Goal: Task Accomplishment & Management: Manage account settings

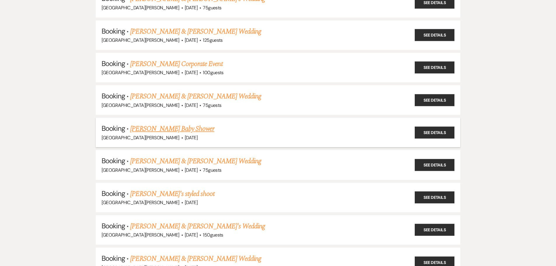
scroll to position [438, 0]
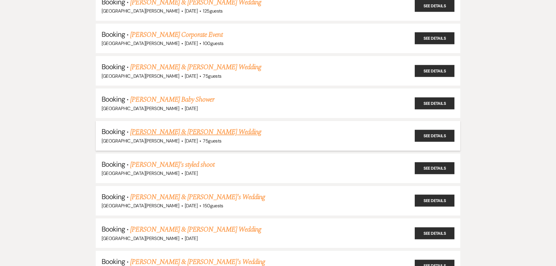
click at [157, 132] on link "[PERSON_NAME] & [PERSON_NAME] Wedding" at bounding box center [195, 132] width 131 height 11
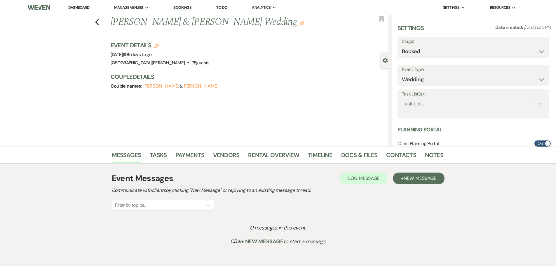
select select "17"
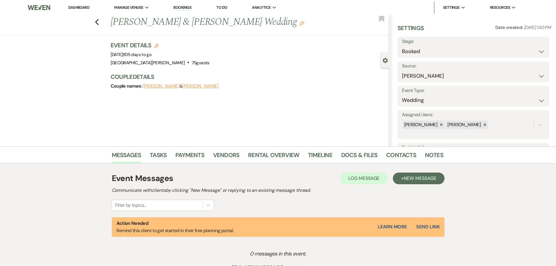
click at [156, 86] on button "[PERSON_NAME]" at bounding box center [161, 86] width 36 height 5
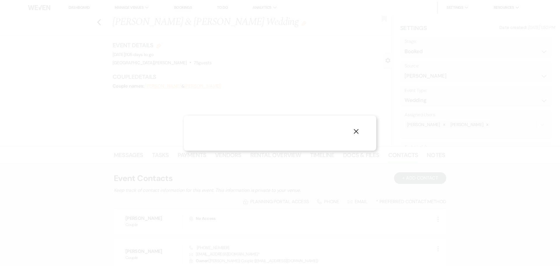
select select "1"
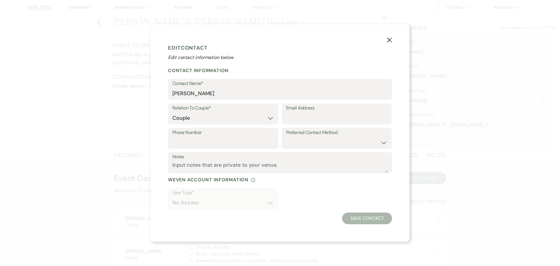
click at [388, 40] on icon "X" at bounding box center [389, 39] width 5 height 5
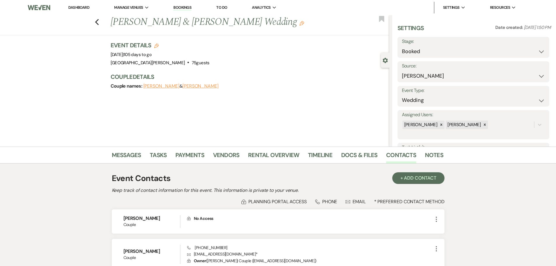
click at [183, 88] on button "[PERSON_NAME]" at bounding box center [200, 86] width 36 height 5
select select "1"
select select "email"
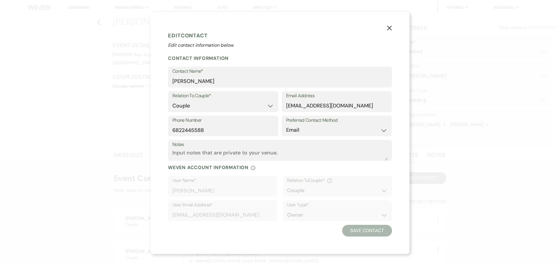
click at [387, 26] on icon "X" at bounding box center [389, 27] width 5 height 5
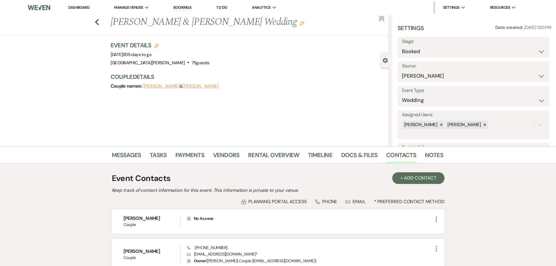
click at [182, 86] on button "[PERSON_NAME]" at bounding box center [200, 86] width 36 height 5
select select "1"
select select "email"
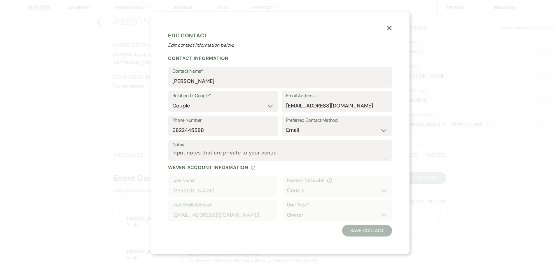
drag, startPoint x: 387, startPoint y: 29, endPoint x: 383, endPoint y: 32, distance: 5.0
click at [387, 29] on icon "X" at bounding box center [389, 27] width 5 height 5
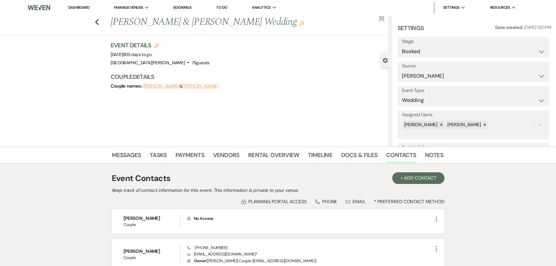
click at [159, 87] on button "[PERSON_NAME]" at bounding box center [161, 86] width 36 height 5
select select "1"
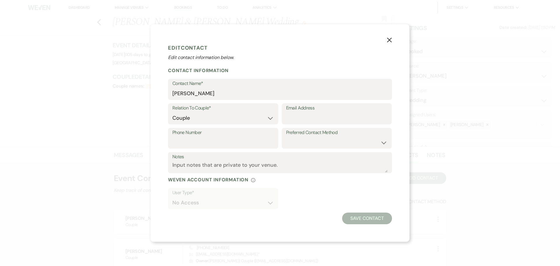
click at [390, 39] on icon "X" at bounding box center [389, 39] width 5 height 5
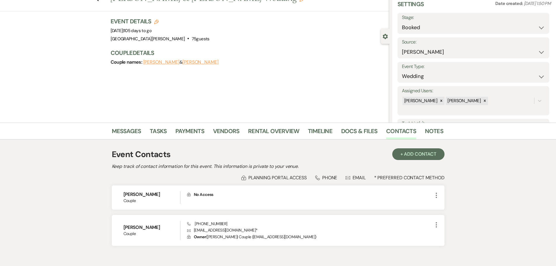
scroll to position [55, 0]
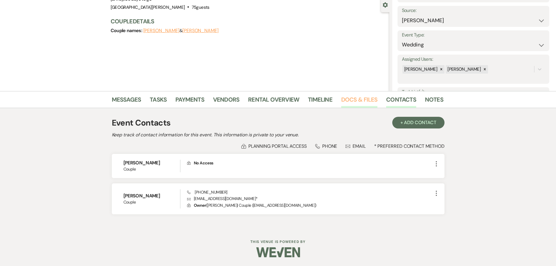
click at [370, 100] on link "Docs & Files" at bounding box center [359, 101] width 36 height 13
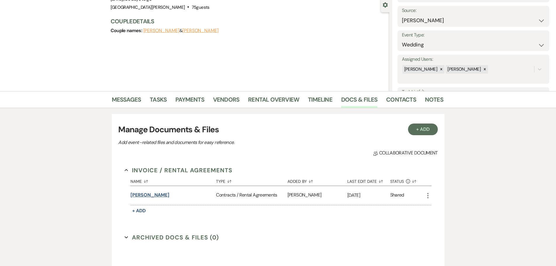
click at [143, 195] on button "[PERSON_NAME]" at bounding box center [149, 194] width 39 height 7
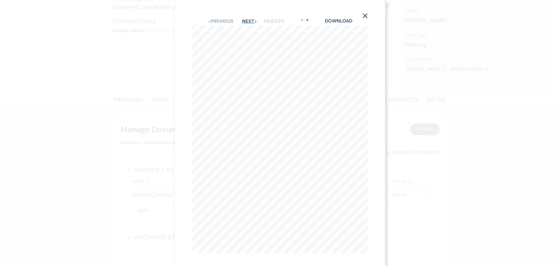
click at [247, 21] on button "Next Next" at bounding box center [249, 21] width 15 height 5
click at [246, 21] on button "Next Next" at bounding box center [249, 21] width 15 height 5
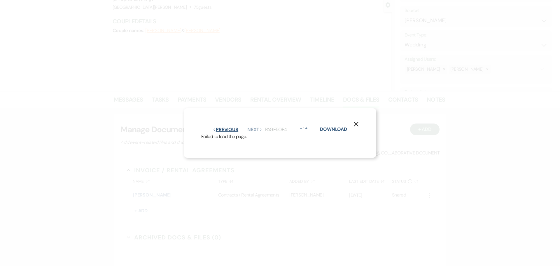
click at [226, 128] on button "Previous Previous" at bounding box center [225, 129] width 25 height 5
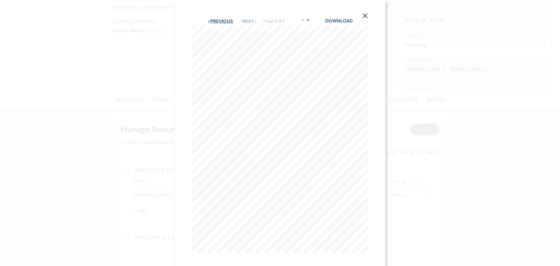
click at [220, 21] on button "Previous Previous" at bounding box center [220, 21] width 25 height 5
click at [217, 21] on button "Previous Previous" at bounding box center [220, 21] width 25 height 5
click at [243, 19] on button "Next Next" at bounding box center [249, 21] width 15 height 5
click at [242, 19] on button "Next Next" at bounding box center [249, 21] width 15 height 5
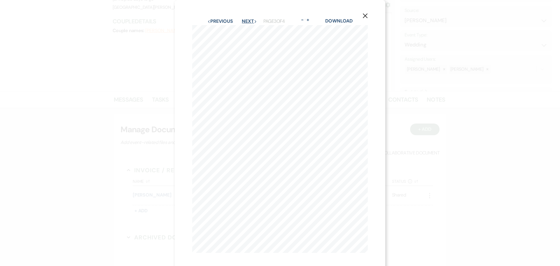
click at [242, 20] on button "Next Next" at bounding box center [249, 21] width 15 height 5
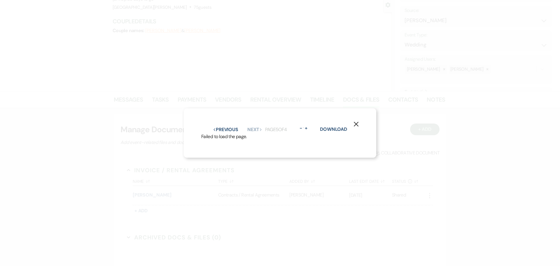
click at [354, 119] on button "X" at bounding box center [356, 124] width 9 height 10
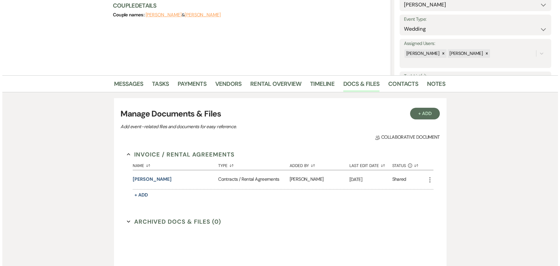
scroll to position [88, 0]
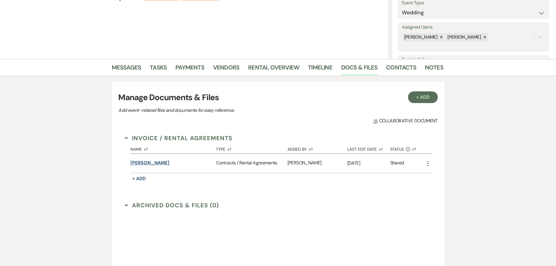
click at [137, 163] on button "[PERSON_NAME]" at bounding box center [149, 162] width 39 height 7
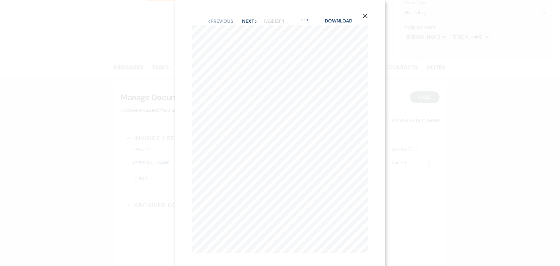
click at [242, 23] on button "Next Next" at bounding box center [249, 21] width 15 height 5
click at [244, 22] on button "Next Next" at bounding box center [249, 21] width 15 height 5
click at [366, 16] on use "button" at bounding box center [365, 15] width 5 height 5
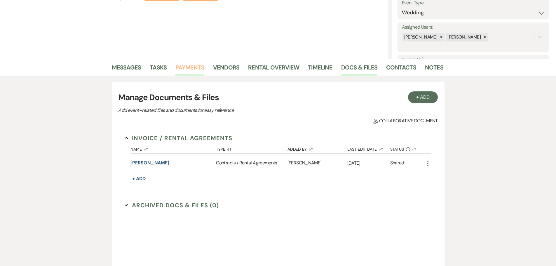
click at [179, 68] on link "Payments" at bounding box center [189, 69] width 29 height 13
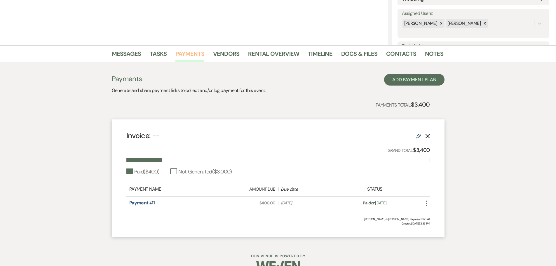
scroll to position [115, 0]
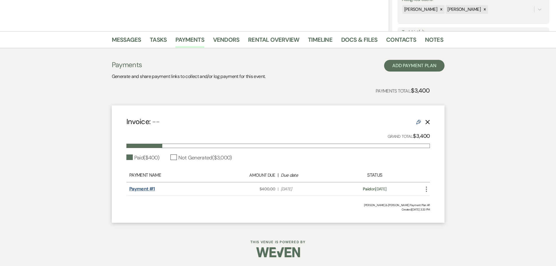
click at [144, 189] on link "Payment #1" at bounding box center [142, 189] width 26 height 6
click at [358, 41] on link "Docs & Files" at bounding box center [359, 41] width 36 height 13
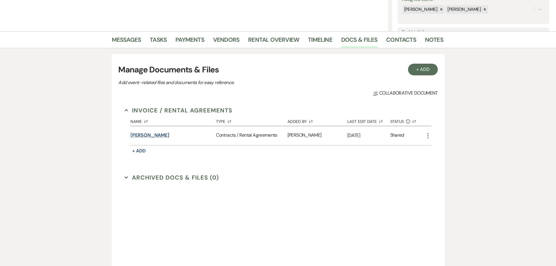
click at [140, 136] on button "[PERSON_NAME]" at bounding box center [149, 135] width 39 height 7
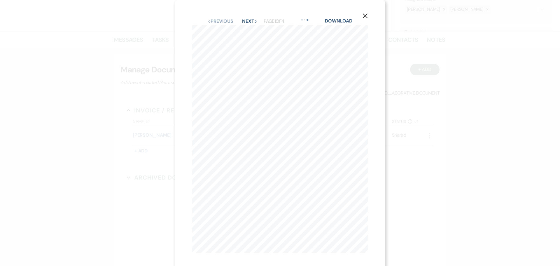
click at [345, 19] on link "Download" at bounding box center [338, 21] width 27 height 6
click at [367, 17] on icon "X" at bounding box center [365, 15] width 5 height 5
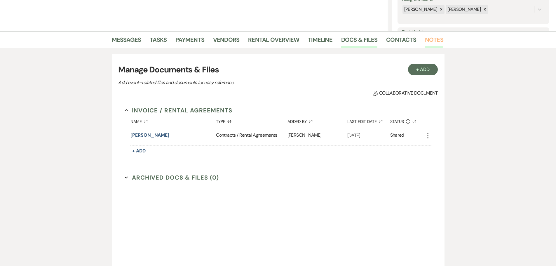
click at [426, 40] on link "Notes" at bounding box center [434, 41] width 18 height 13
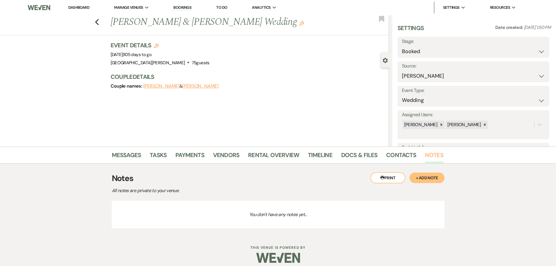
scroll to position [6, 0]
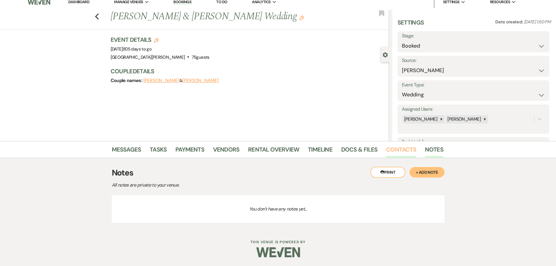
click at [397, 151] on link "Contacts" at bounding box center [401, 151] width 30 height 13
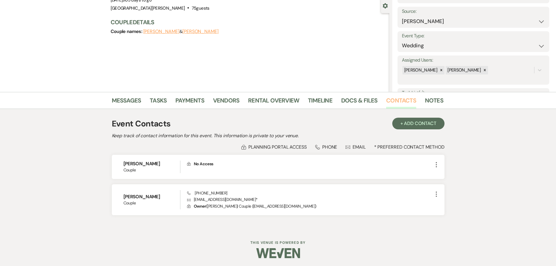
scroll to position [55, 0]
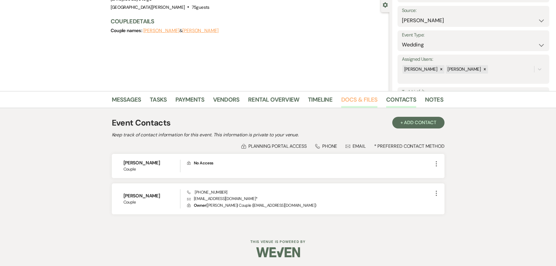
click at [367, 102] on link "Docs & Files" at bounding box center [359, 101] width 36 height 13
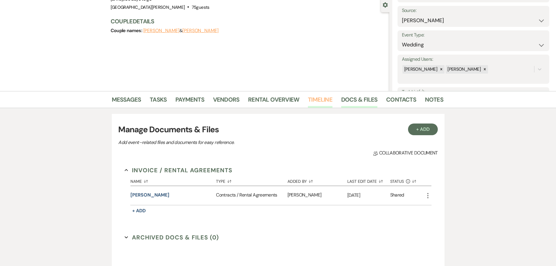
click at [322, 99] on link "Timeline" at bounding box center [320, 101] width 25 height 13
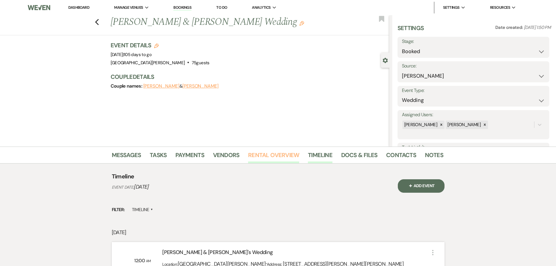
click at [271, 157] on link "Rental Overview" at bounding box center [273, 156] width 51 height 13
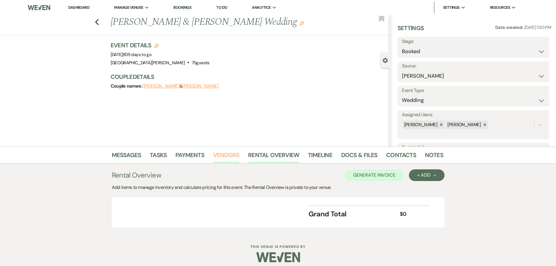
click at [230, 158] on link "Vendors" at bounding box center [226, 156] width 26 height 13
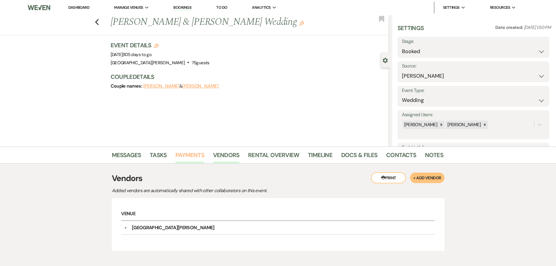
click at [196, 160] on link "Payments" at bounding box center [189, 156] width 29 height 13
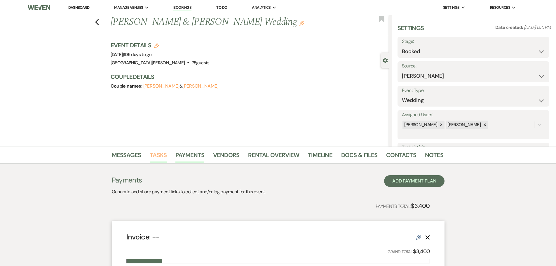
click at [158, 157] on link "Tasks" at bounding box center [158, 156] width 17 height 13
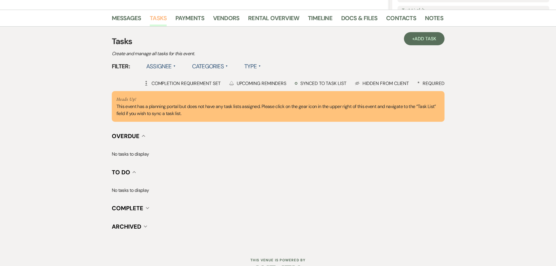
scroll to position [146, 0]
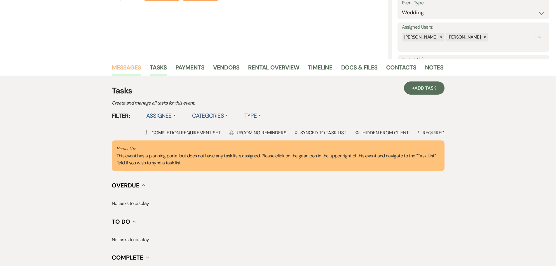
click at [134, 72] on link "Messages" at bounding box center [126, 69] width 29 height 13
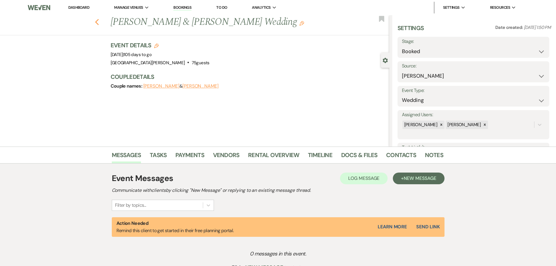
click at [98, 24] on icon "Previous" at bounding box center [97, 22] width 4 height 7
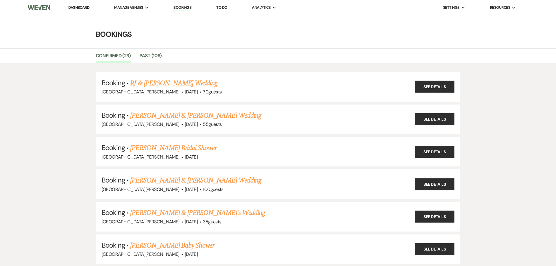
click at [83, 10] on li "Dashboard" at bounding box center [78, 8] width 27 height 12
click at [82, 7] on link "Dashboard" at bounding box center [78, 7] width 21 height 5
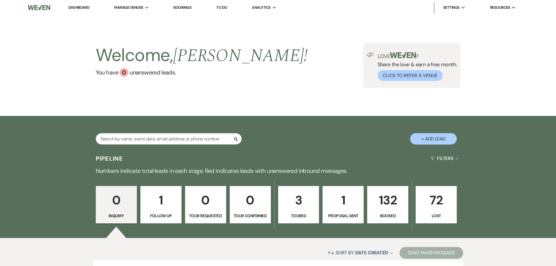
click at [391, 200] on p "132" at bounding box center [388, 200] width 34 height 20
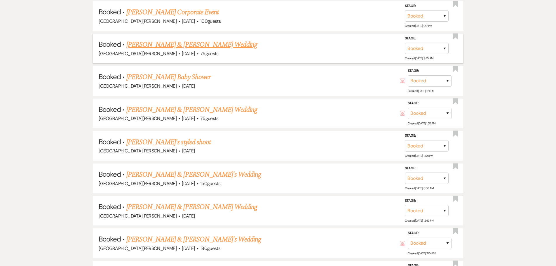
scroll to position [700, 0]
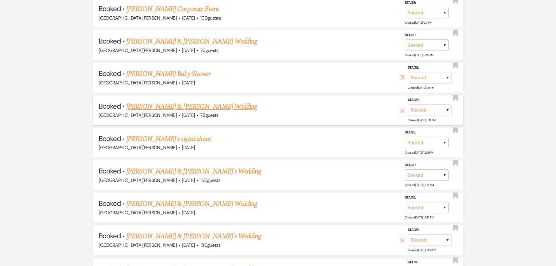
click at [173, 109] on link "[PERSON_NAME] & [PERSON_NAME] Wedding" at bounding box center [191, 106] width 131 height 11
select select "17"
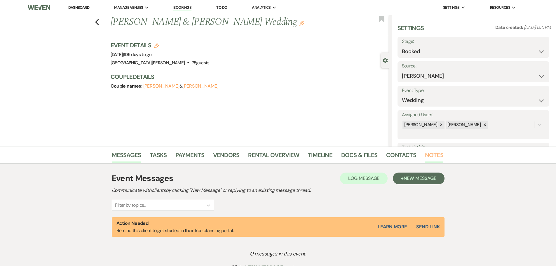
click at [436, 156] on link "Notes" at bounding box center [434, 156] width 18 height 13
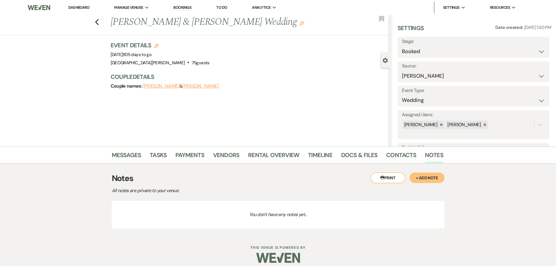
click at [428, 175] on button "+ Add Note" at bounding box center [426, 177] width 35 height 11
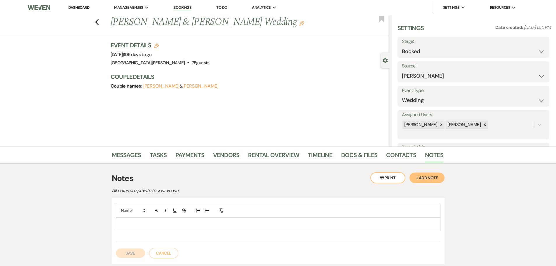
click at [280, 219] on div at bounding box center [278, 223] width 324 height 13
click at [136, 253] on button "Save" at bounding box center [130, 252] width 29 height 9
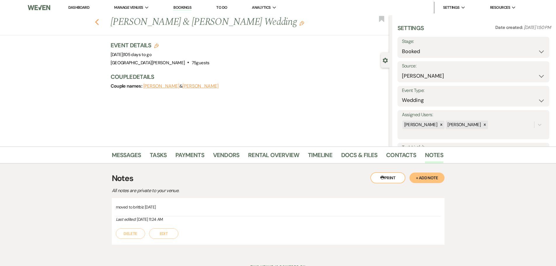
click at [99, 23] on icon "Previous" at bounding box center [97, 22] width 4 height 7
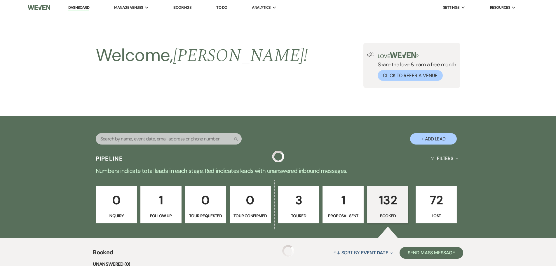
scroll to position [700, 0]
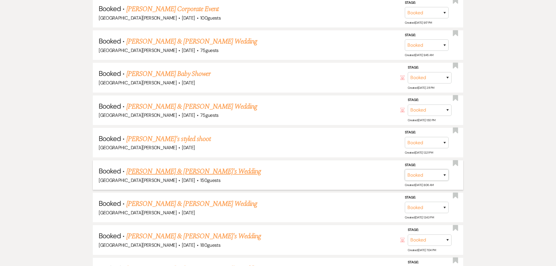
click at [423, 172] on select "Booked Lost" at bounding box center [427, 174] width 44 height 11
select select "8"
click at [405, 169] on select "Booked Lost" at bounding box center [427, 174] width 44 height 11
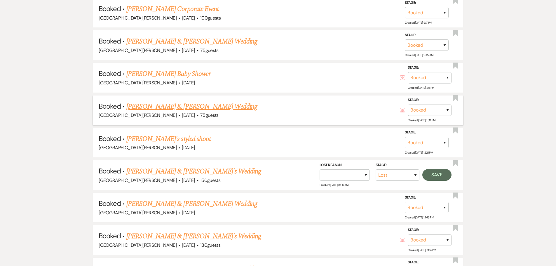
click at [327, 112] on div "[GEOGRAPHIC_DATA][PERSON_NAME] · [DATE] · 75 guests" at bounding box center [278, 115] width 359 height 8
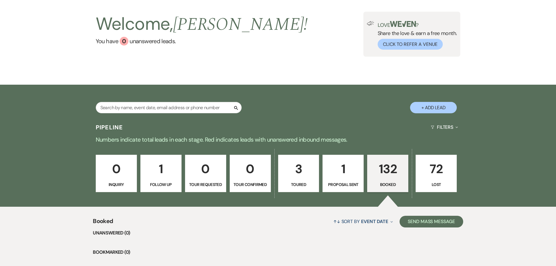
scroll to position [0, 0]
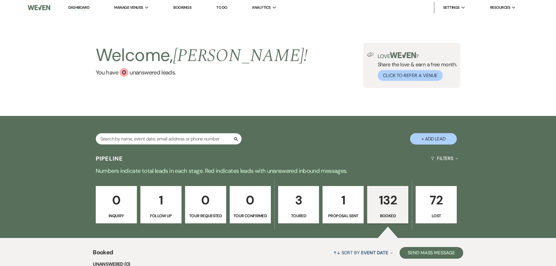
click at [182, 4] on li "Bookings" at bounding box center [182, 8] width 24 height 12
click at [182, 6] on link "Bookings" at bounding box center [182, 7] width 18 height 5
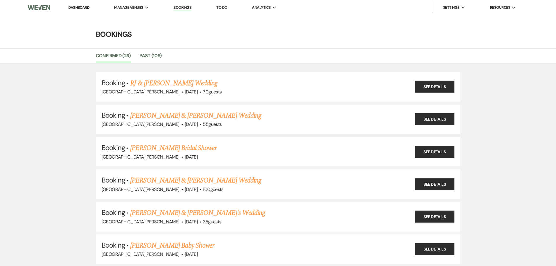
click at [81, 9] on link "Dashboard" at bounding box center [78, 7] width 21 height 5
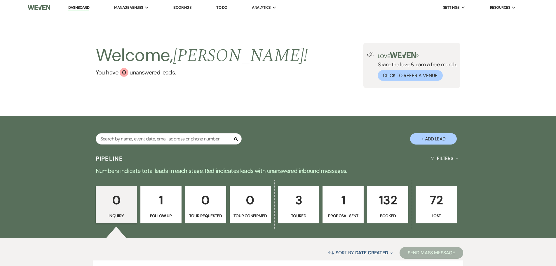
click at [398, 219] on link "132 Booked" at bounding box center [387, 204] width 41 height 37
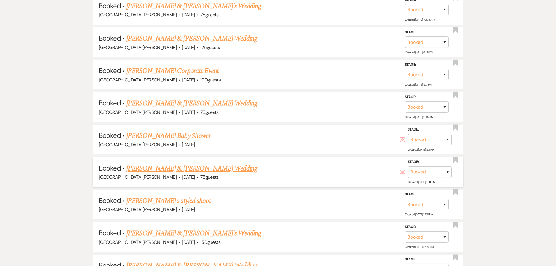
scroll to position [642, 0]
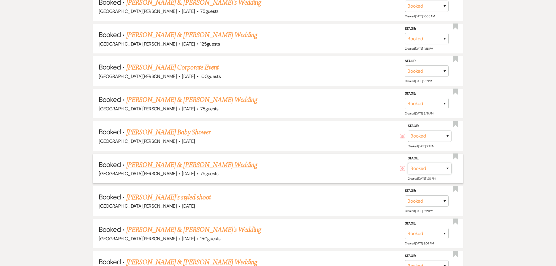
click at [427, 169] on select "Booked Lost" at bounding box center [430, 168] width 44 height 11
select select "8"
click at [408, 163] on select "Booked Lost" at bounding box center [430, 168] width 44 height 11
click at [353, 168] on select "Booked Elsewhere Budget Date Unavailable No Response Not a Good Match Capacity …" at bounding box center [348, 168] width 50 height 11
select select "1"
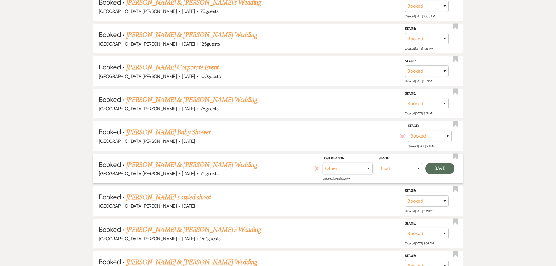
click at [323, 163] on select "Booked Elsewhere Budget Date Unavailable No Response Not a Good Match Capacity …" at bounding box center [348, 168] width 50 height 11
click at [329, 165] on input "Other" at bounding box center [345, 168] width 61 height 11
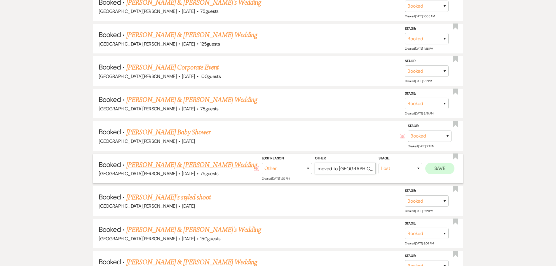
type input "moved to [GEOGRAPHIC_DATA]"
click at [436, 167] on button "Save" at bounding box center [439, 169] width 29 height 12
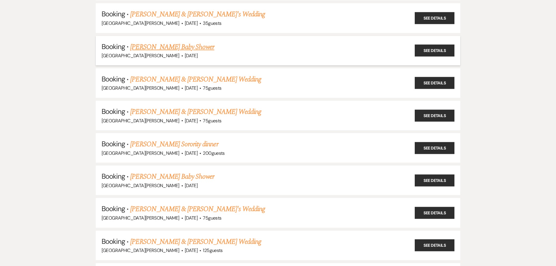
scroll to position [204, 0]
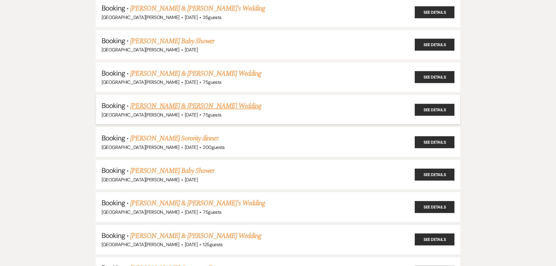
click at [189, 108] on link "[PERSON_NAME] & [PERSON_NAME] Wedding" at bounding box center [195, 106] width 131 height 11
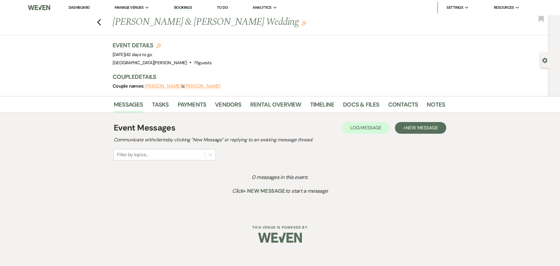
drag, startPoint x: 170, startPoint y: 85, endPoint x: 193, endPoint y: 83, distance: 22.8
click at [171, 85] on button "Whitney Wooldridge" at bounding box center [163, 86] width 36 height 5
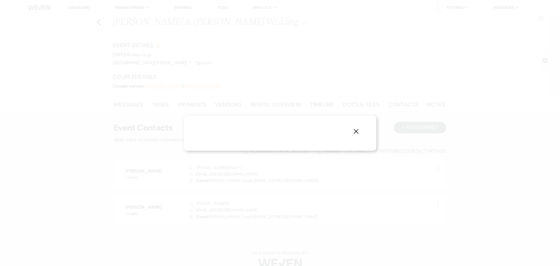
select select "1"
select select "text"
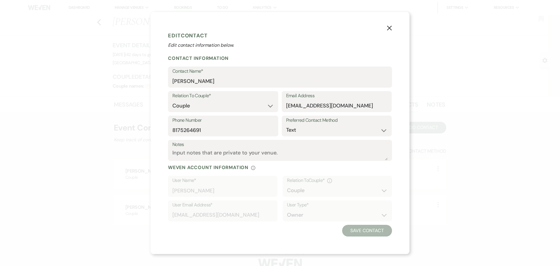
click at [388, 26] on icon "X" at bounding box center [389, 27] width 5 height 5
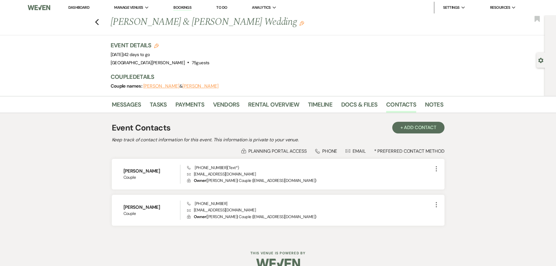
click at [216, 87] on button "Dillon Franklin" at bounding box center [200, 86] width 36 height 5
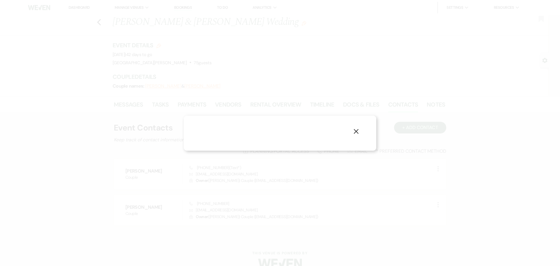
select select "1"
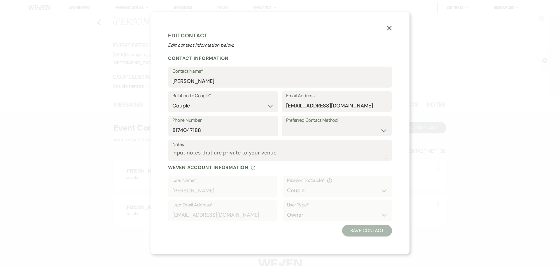
click at [389, 28] on use "button" at bounding box center [389, 27] width 5 height 5
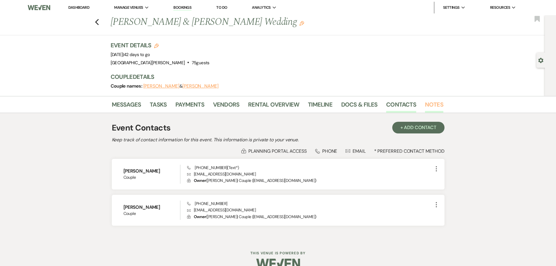
click at [438, 106] on link "Notes" at bounding box center [434, 106] width 18 height 13
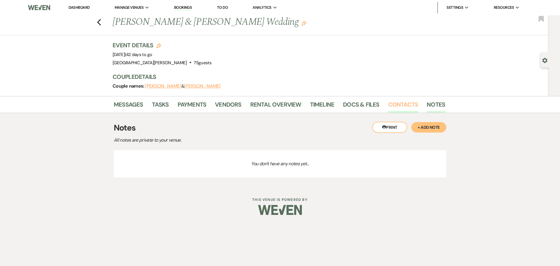
click at [405, 106] on link "Contacts" at bounding box center [403, 106] width 30 height 13
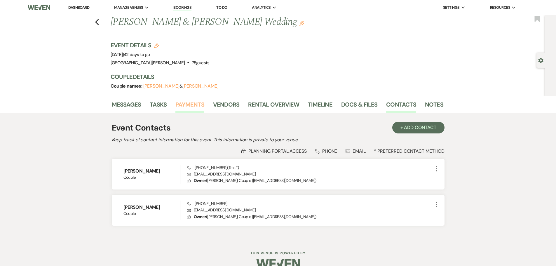
click at [194, 105] on link "Payments" at bounding box center [189, 106] width 29 height 13
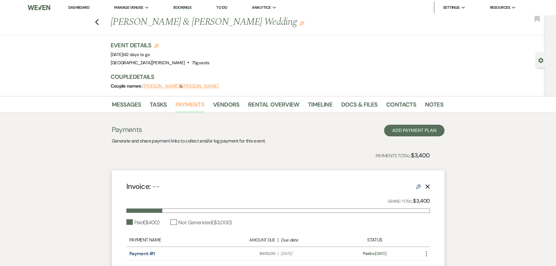
click at [189, 108] on link "Payments" at bounding box center [189, 106] width 29 height 13
click at [389, 107] on link "Contacts" at bounding box center [401, 106] width 30 height 13
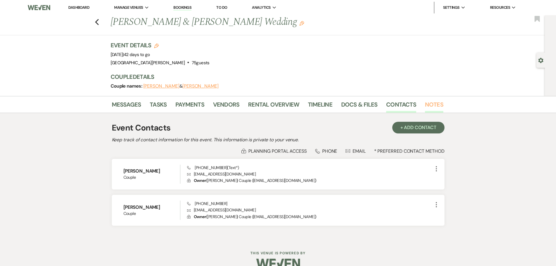
click at [426, 111] on link "Notes" at bounding box center [434, 106] width 18 height 13
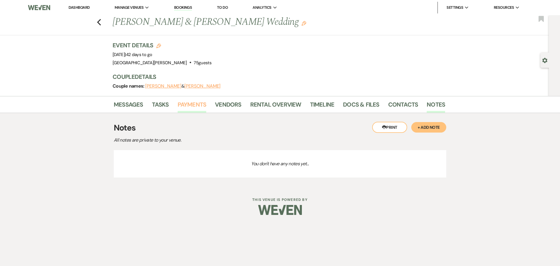
click at [190, 103] on link "Payments" at bounding box center [192, 106] width 29 height 13
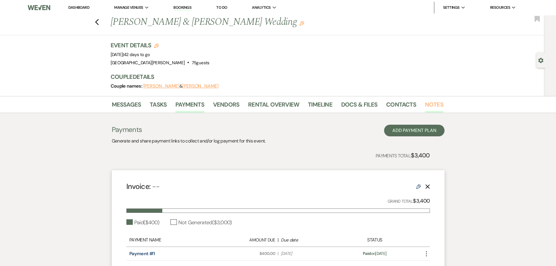
click at [431, 108] on link "Notes" at bounding box center [434, 106] width 18 height 13
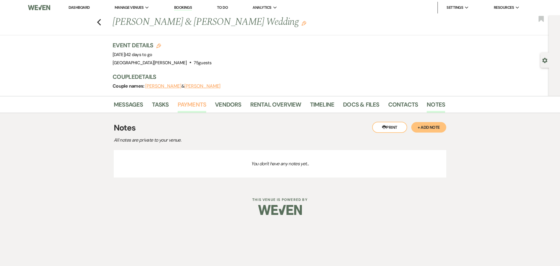
click at [194, 109] on link "Payments" at bounding box center [192, 106] width 29 height 13
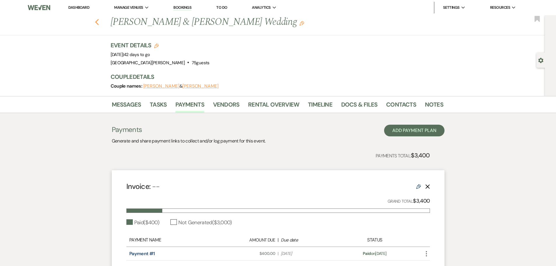
click at [99, 24] on use "button" at bounding box center [97, 22] width 4 height 6
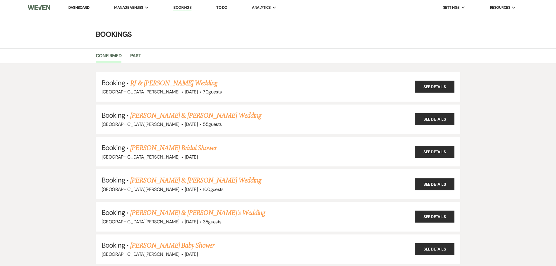
scroll to position [204, 0]
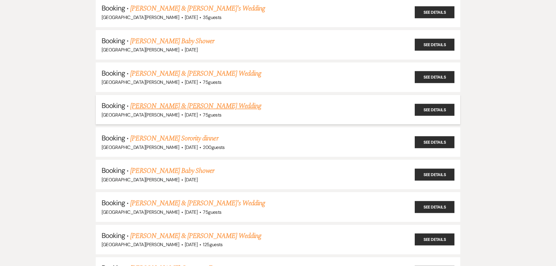
click at [185, 107] on link "[PERSON_NAME] & [PERSON_NAME] Wedding" at bounding box center [195, 106] width 131 height 11
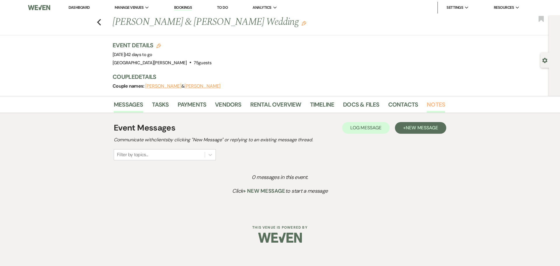
click at [435, 102] on link "Notes" at bounding box center [436, 106] width 18 height 13
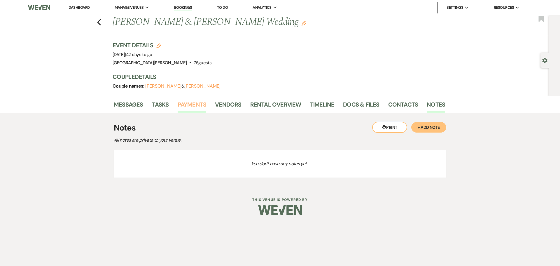
click at [184, 104] on link "Payments" at bounding box center [192, 106] width 29 height 13
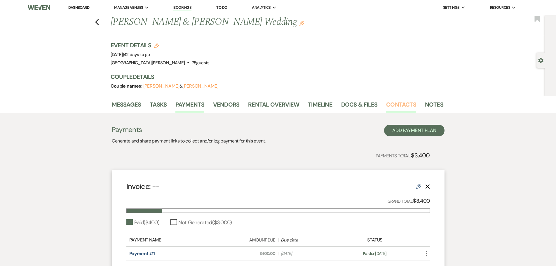
click at [398, 106] on link "Contacts" at bounding box center [401, 106] width 30 height 13
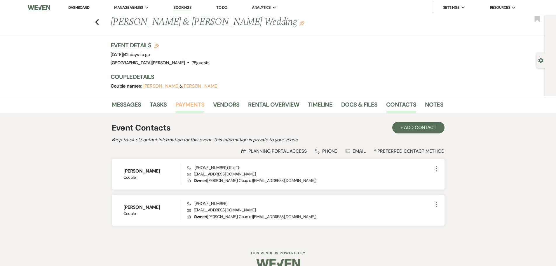
click at [180, 104] on link "Payments" at bounding box center [189, 106] width 29 height 13
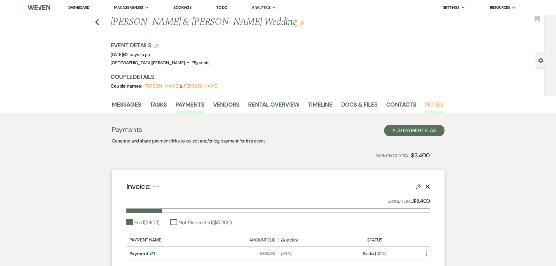
click at [435, 105] on link "Notes" at bounding box center [434, 106] width 18 height 13
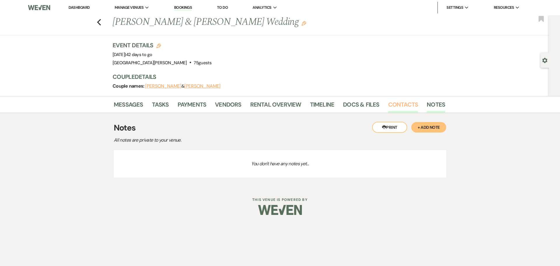
click at [400, 104] on link "Contacts" at bounding box center [403, 106] width 30 height 13
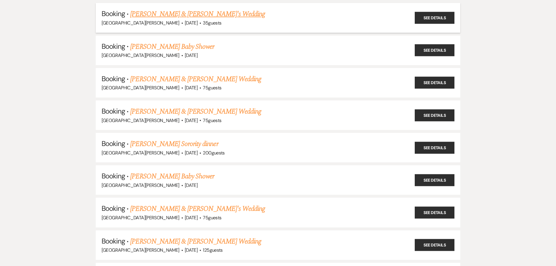
scroll to position [233, 0]
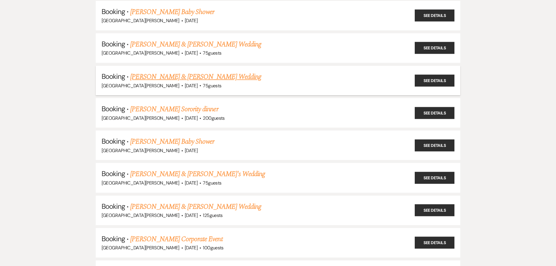
click at [208, 79] on link "[PERSON_NAME] & [PERSON_NAME] Wedding" at bounding box center [195, 77] width 131 height 11
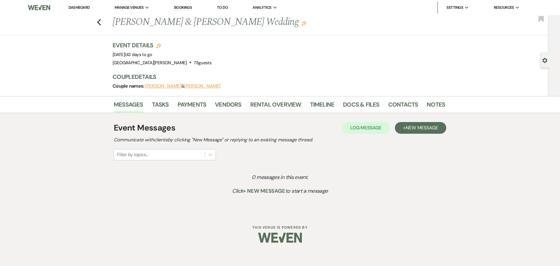
click at [211, 87] on button "Dillon Franklin" at bounding box center [202, 86] width 36 height 5
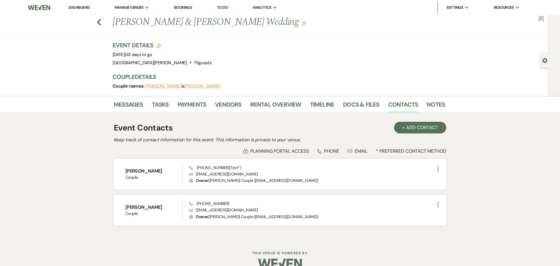
select select "1"
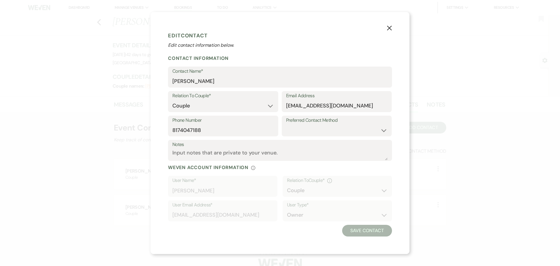
click at [388, 27] on use "button" at bounding box center [389, 27] width 5 height 5
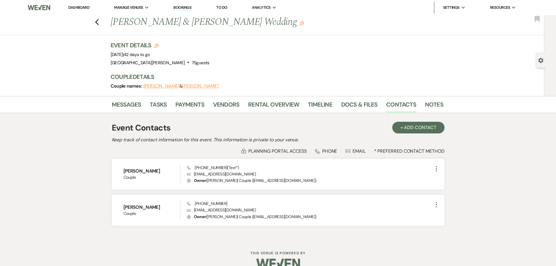
click at [166, 86] on button "Whitney Wooldridge" at bounding box center [161, 86] width 36 height 5
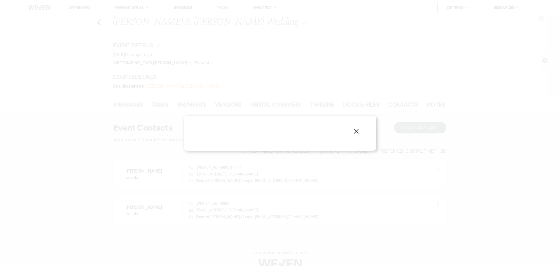
select select "1"
select select "text"
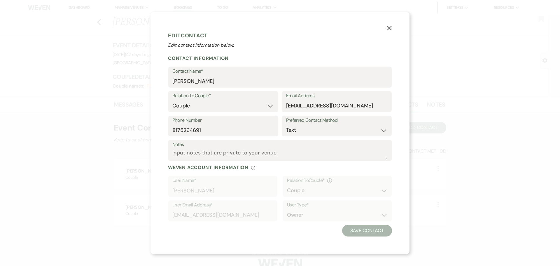
click at [386, 28] on button "X" at bounding box center [389, 27] width 9 height 10
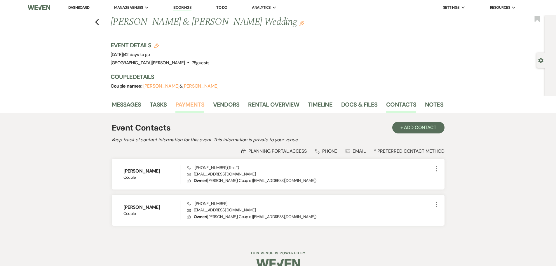
click at [190, 106] on link "Payments" at bounding box center [189, 106] width 29 height 13
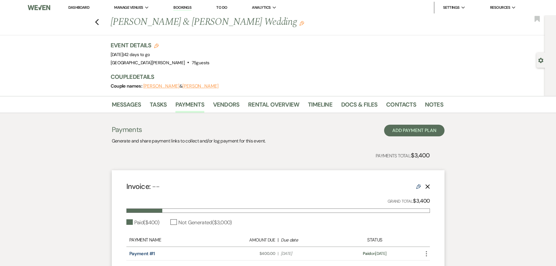
click at [162, 88] on button "Whitney Wooldridge" at bounding box center [161, 86] width 36 height 5
select select "1"
select select "text"
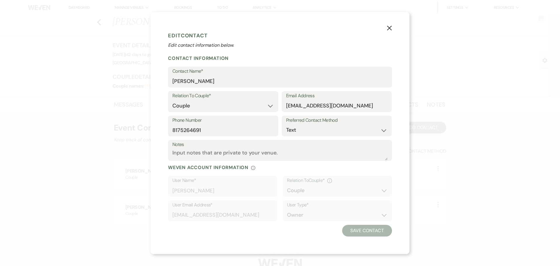
click at [391, 29] on icon "X" at bounding box center [389, 27] width 5 height 5
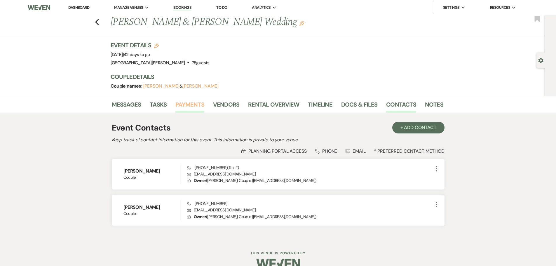
click at [189, 102] on link "Payments" at bounding box center [189, 106] width 29 height 13
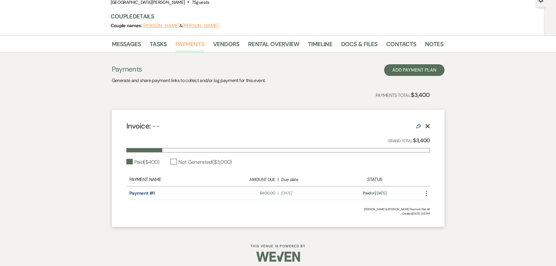
scroll to position [65, 0]
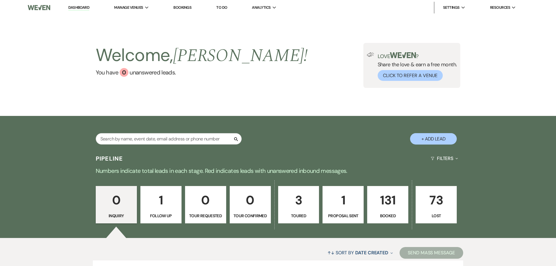
click at [182, 7] on link "Bookings" at bounding box center [182, 7] width 18 height 5
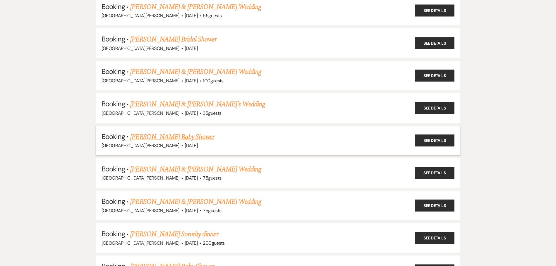
scroll to position [146, 0]
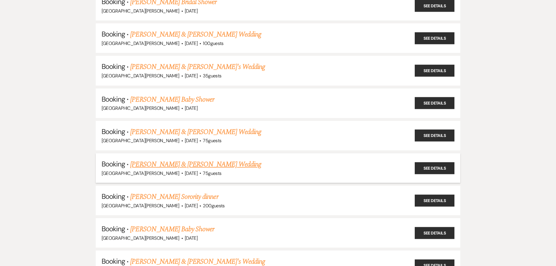
click at [175, 168] on link "[PERSON_NAME] & [PERSON_NAME] Wedding" at bounding box center [195, 164] width 131 height 11
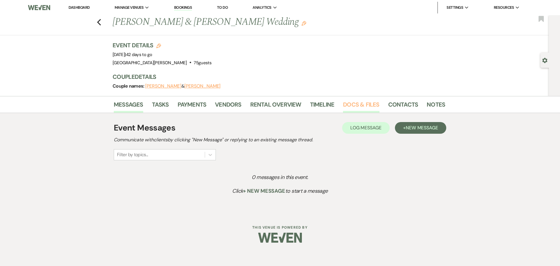
click at [361, 105] on link "Docs & Files" at bounding box center [361, 106] width 36 height 13
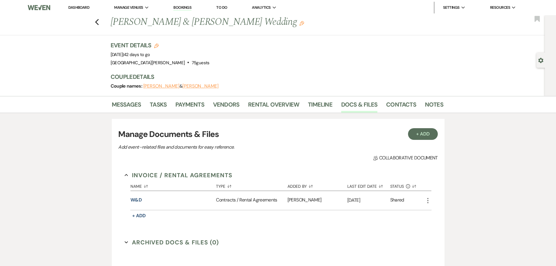
drag, startPoint x: 138, startPoint y: 201, endPoint x: 142, endPoint y: 201, distance: 4.1
click at [139, 201] on button "W&D" at bounding box center [135, 199] width 11 height 7
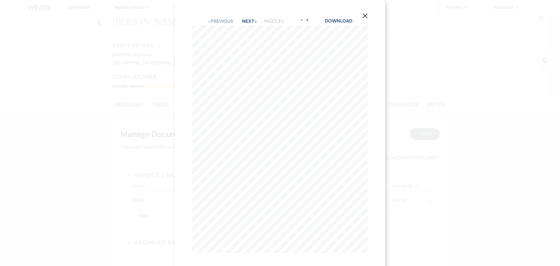
click at [247, 22] on button "Next Next" at bounding box center [249, 21] width 15 height 5
click at [366, 17] on use "button" at bounding box center [365, 15] width 5 height 5
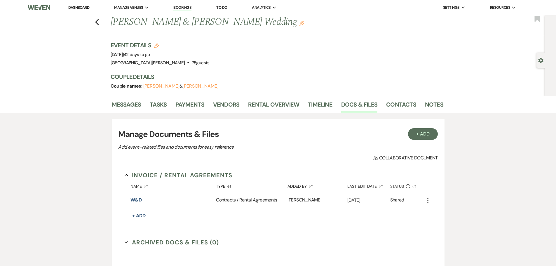
click at [529, 154] on div "Messages Tasks Payments Vendors Rental Overview Timeline Docs & Files Contacts …" at bounding box center [278, 216] width 556 height 240
